Goal: Check status

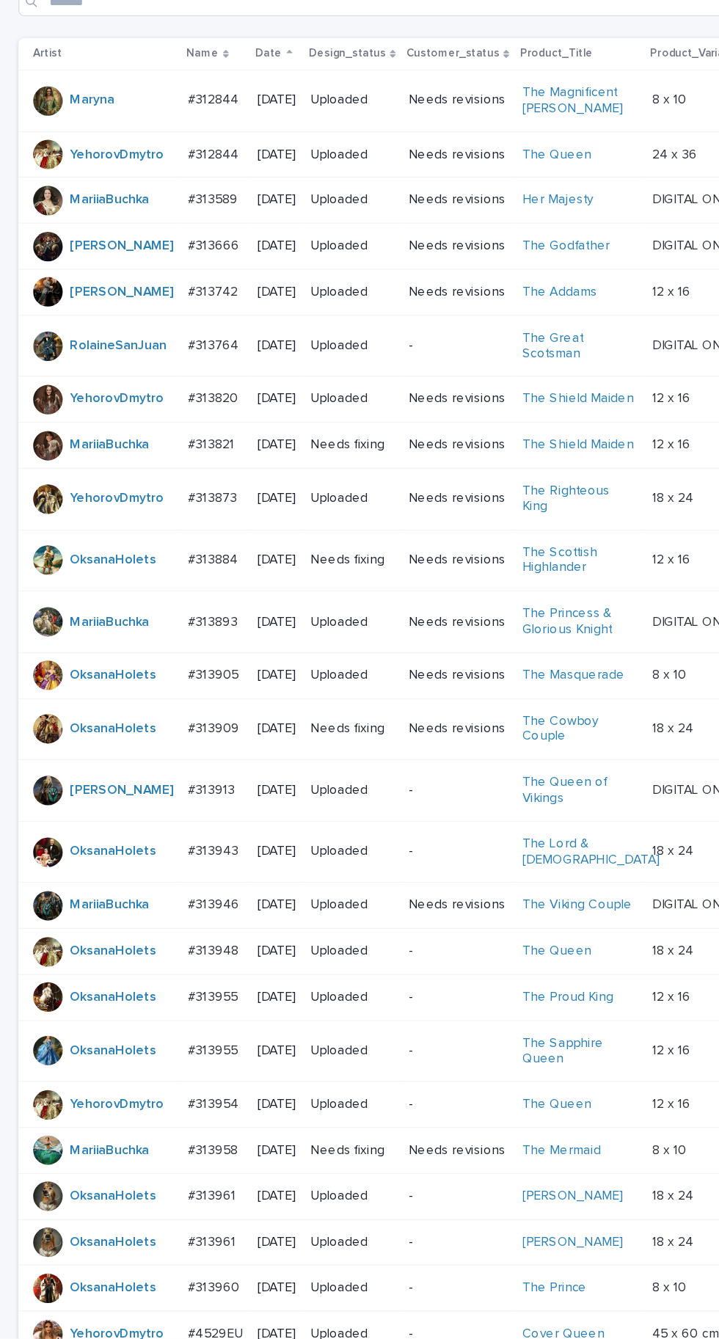
scroll to position [319, 0]
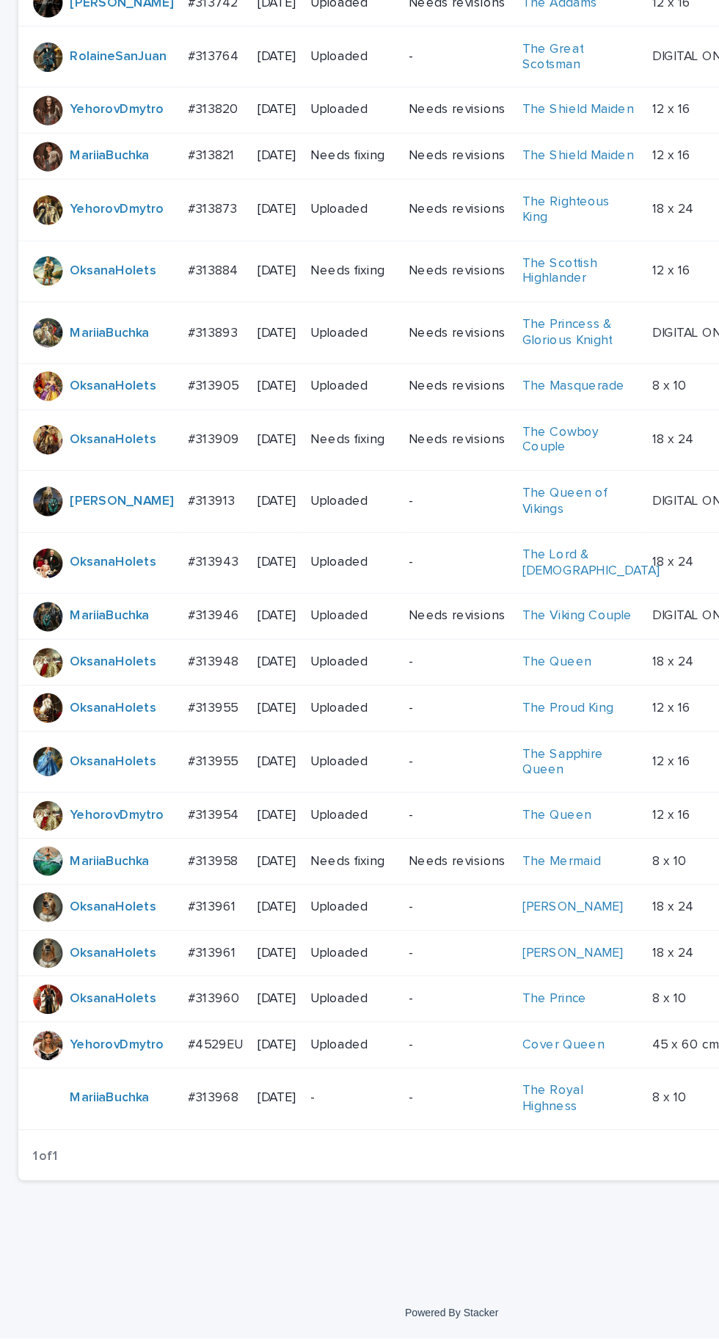
click at [183, 1154] on p at bounding box center [171, 1148] width 43 height 12
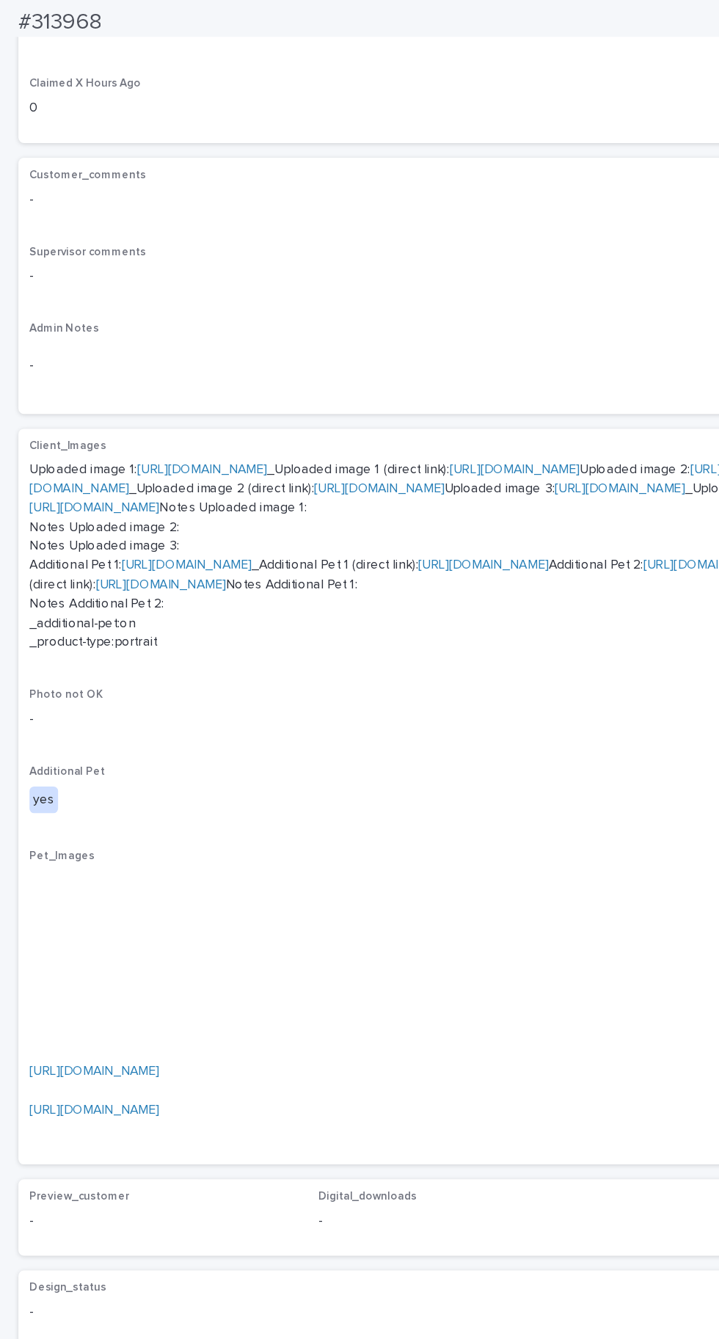
scroll to position [273, 0]
click at [512, 454] on link "[URL][DOMAIN_NAME]" at bounding box center [563, 449] width 103 height 10
click at [200, 454] on link "[URL][DOMAIN_NAME]" at bounding box center [148, 449] width 103 height 10
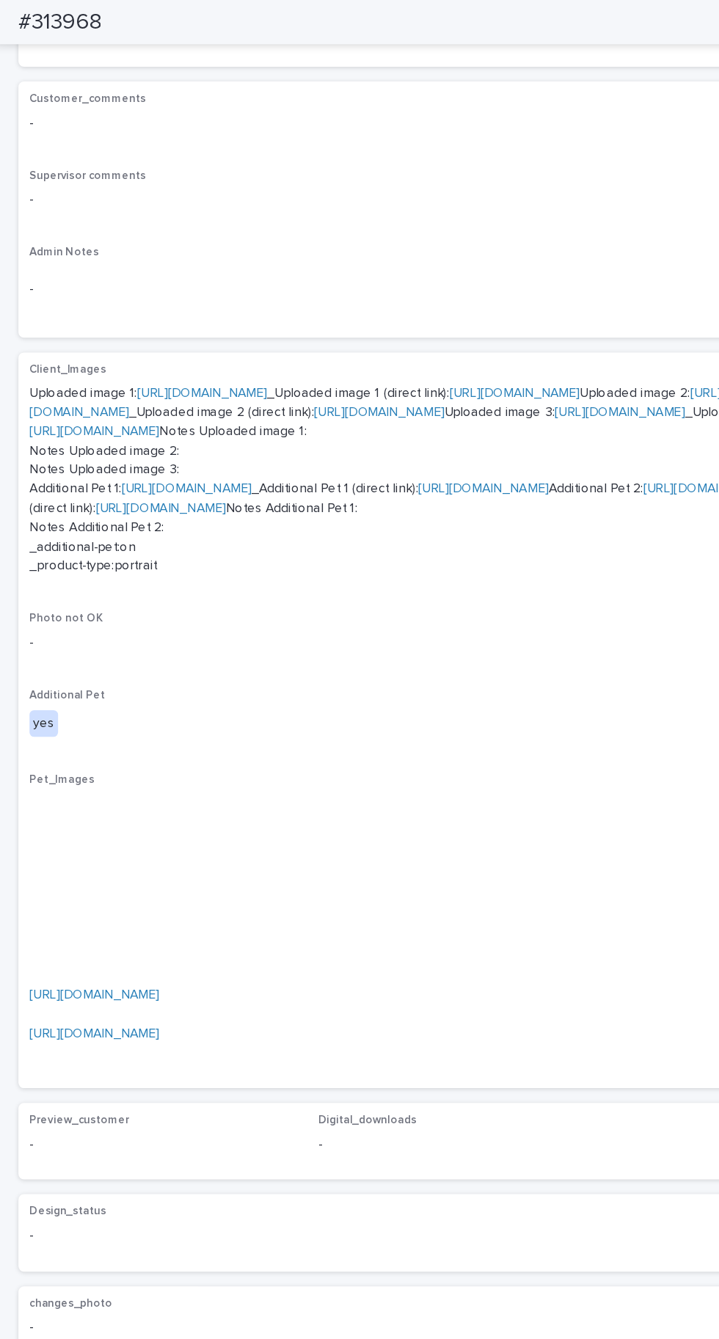
scroll to position [596, 0]
click at [127, 797] on link "[URL][DOMAIN_NAME]" at bounding box center [74, 792] width 103 height 10
click at [127, 828] on link "[URL][DOMAIN_NAME]" at bounding box center [74, 823] width 103 height 10
click at [127, 797] on link "[URL][DOMAIN_NAME]" at bounding box center [74, 792] width 103 height 10
